Goal: Download file/media

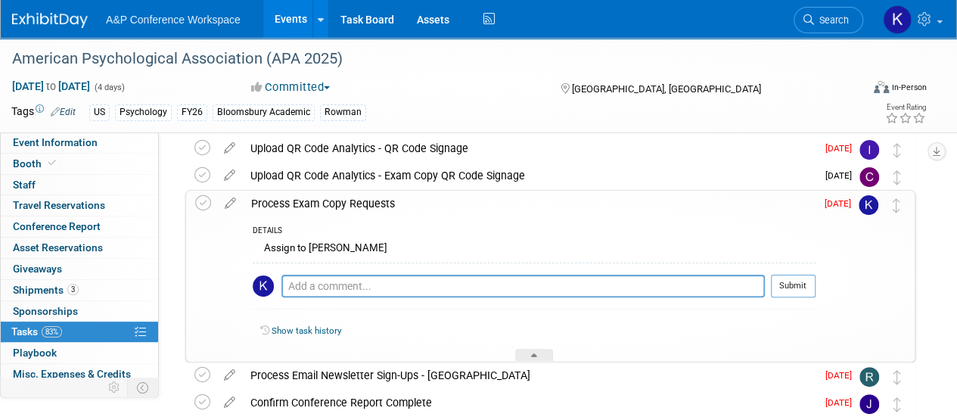
scroll to position [83, 0]
drag, startPoint x: 437, startPoint y: 303, endPoint x: 440, endPoint y: 285, distance: 18.4
click at [440, 285] on td "Pro tip: Press Ctrl-Enter to submit comment." at bounding box center [522, 292] width 483 height 35
click at [440, 285] on textarea at bounding box center [522, 286] width 483 height 23
type textarea "N"
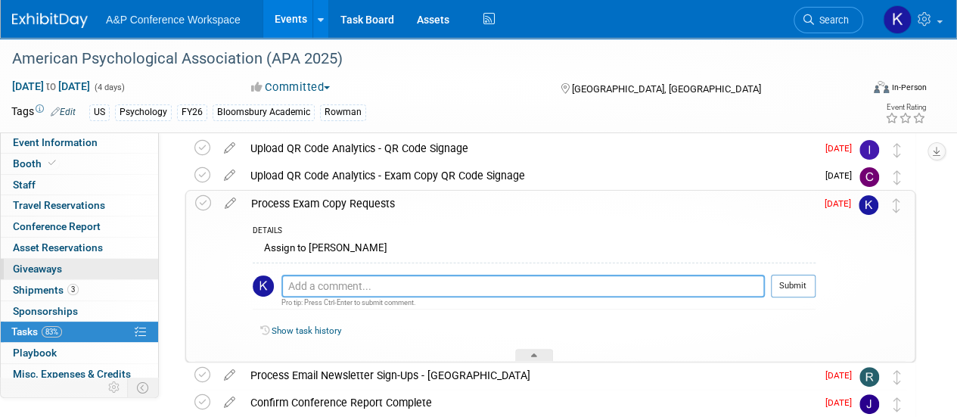
scroll to position [88, 0]
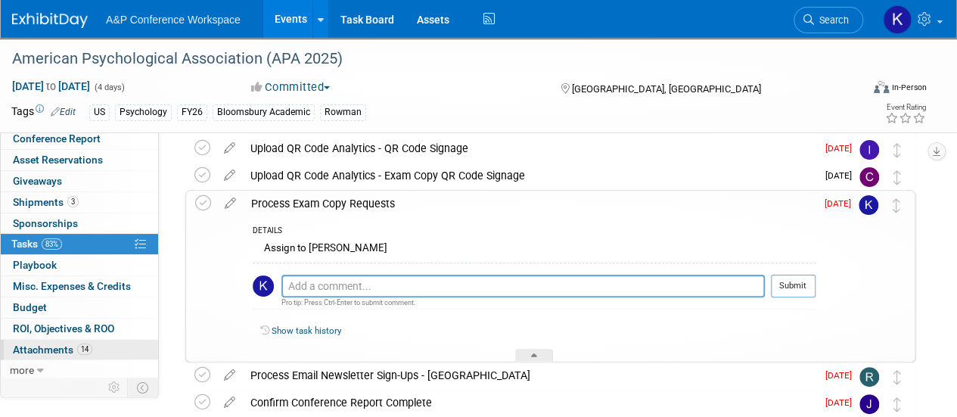
click at [83, 349] on span "14" at bounding box center [84, 348] width 15 height 11
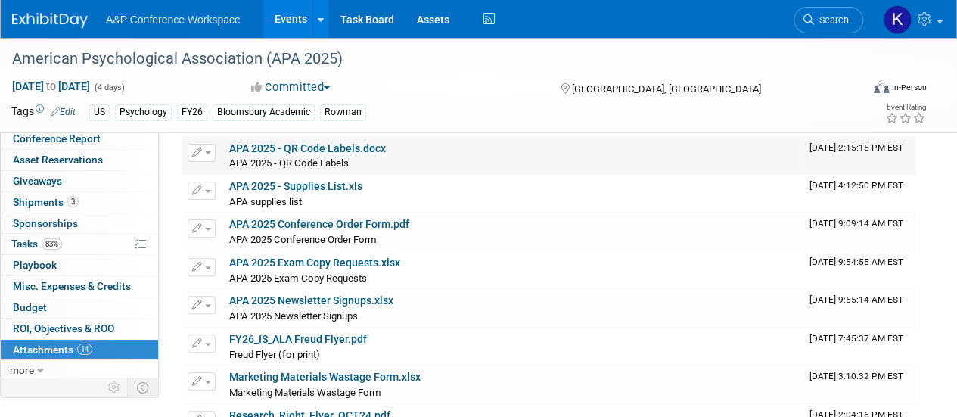
scroll to position [116, 0]
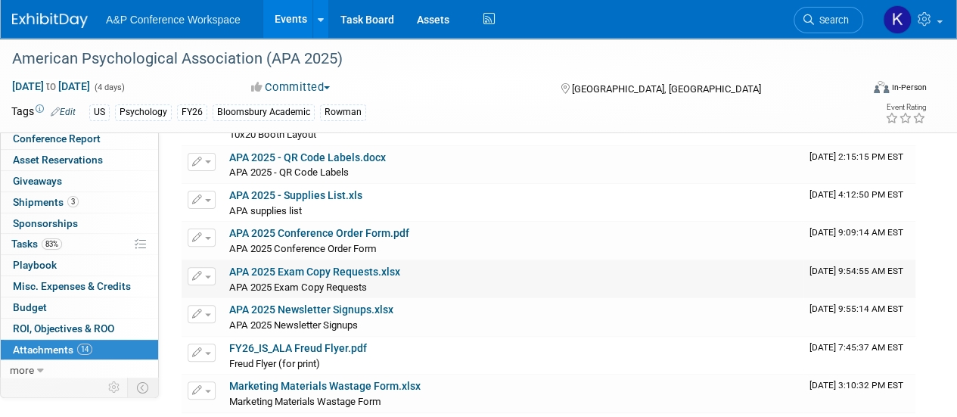
click at [361, 269] on link "APA 2025 Exam Copy Requests.xlsx" at bounding box center [314, 271] width 171 height 12
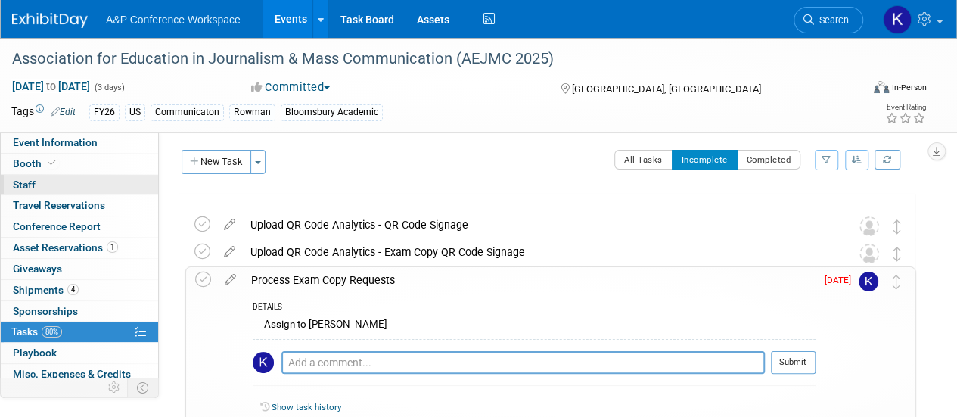
scroll to position [88, 0]
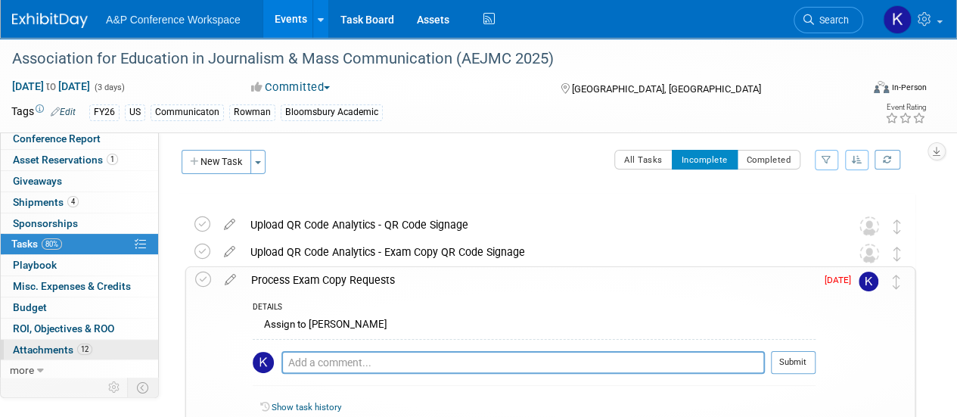
click at [75, 346] on span "Attachments 12" at bounding box center [52, 349] width 79 height 12
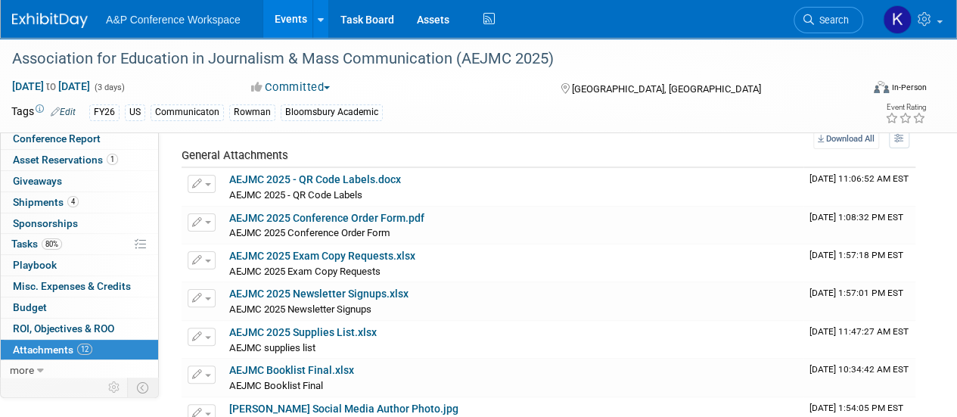
scroll to position [57, 0]
click at [363, 252] on link "AEJMC 2025 Exam Copy Requests.xlsx" at bounding box center [322, 255] width 186 height 12
